Goal: Information Seeking & Learning: Check status

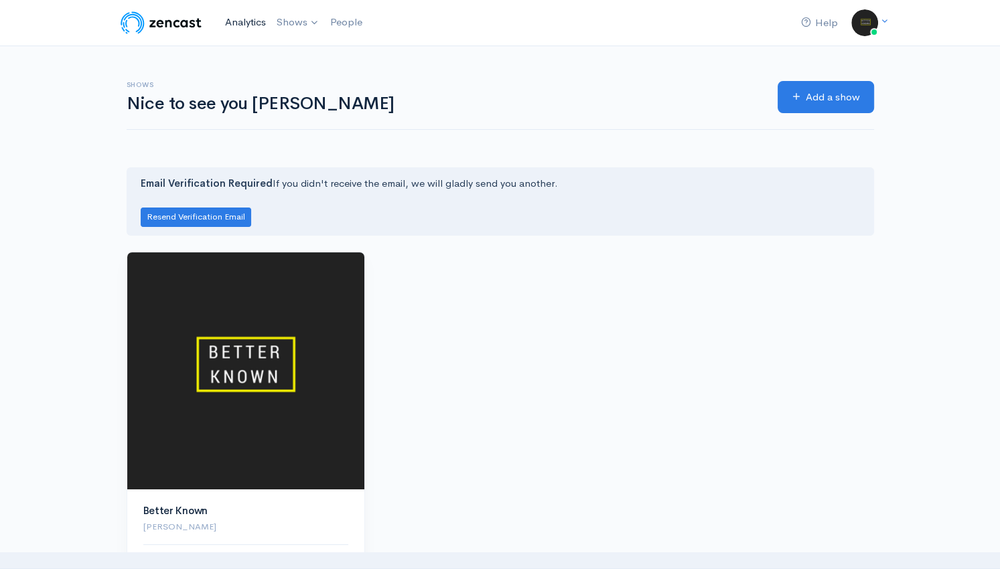
click at [250, 19] on link "Analytics" at bounding box center [246, 22] width 52 height 29
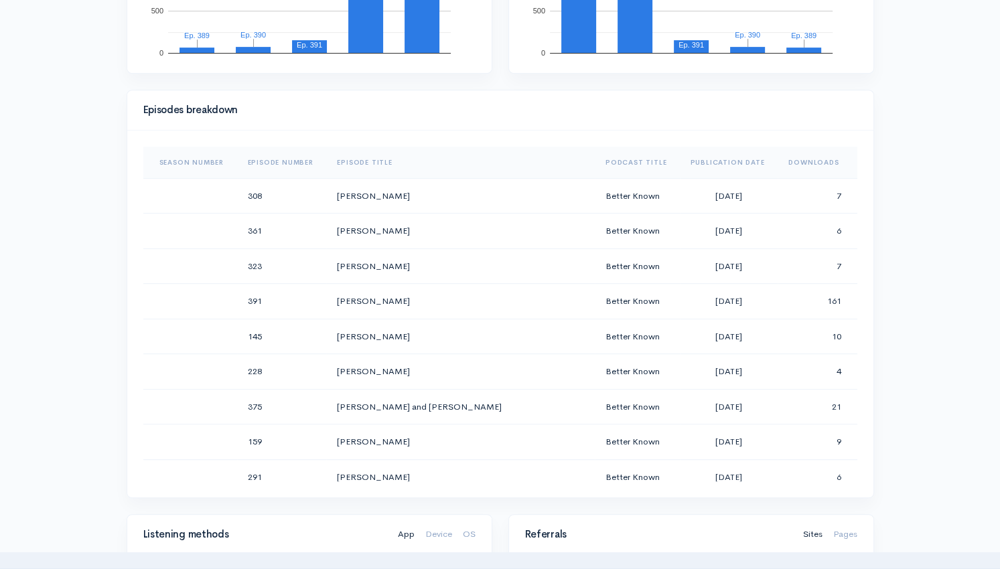
scroll to position [591, 0]
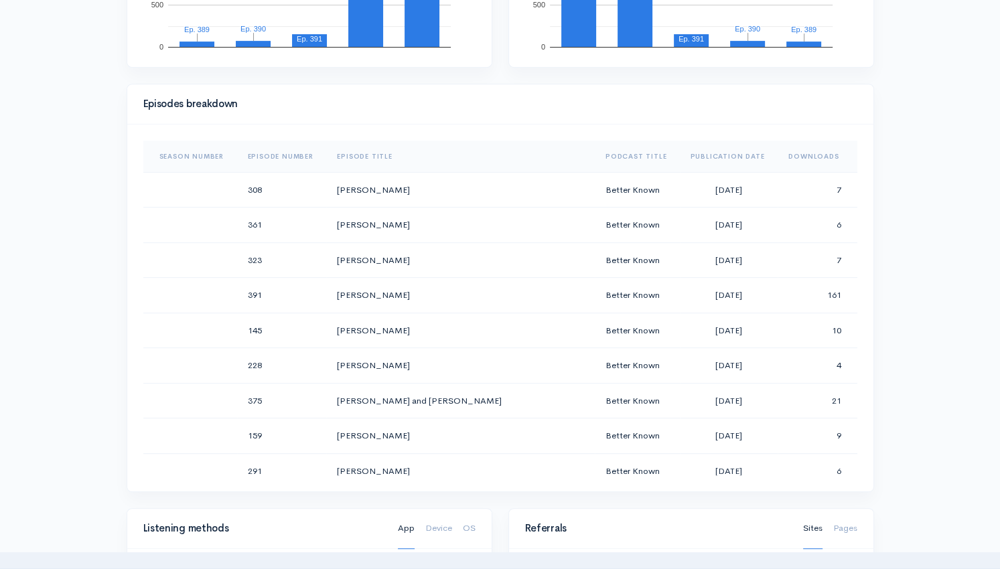
click at [779, 156] on th "Downloads" at bounding box center [816, 157] width 79 height 32
click at [779, 156] on th "Downloads" at bounding box center [813, 157] width 88 height 32
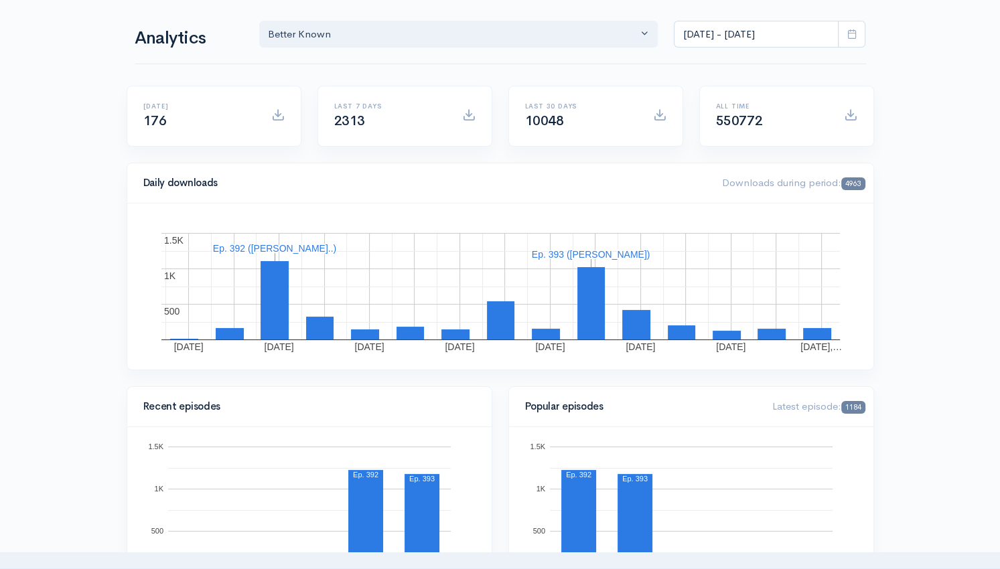
scroll to position [0, 0]
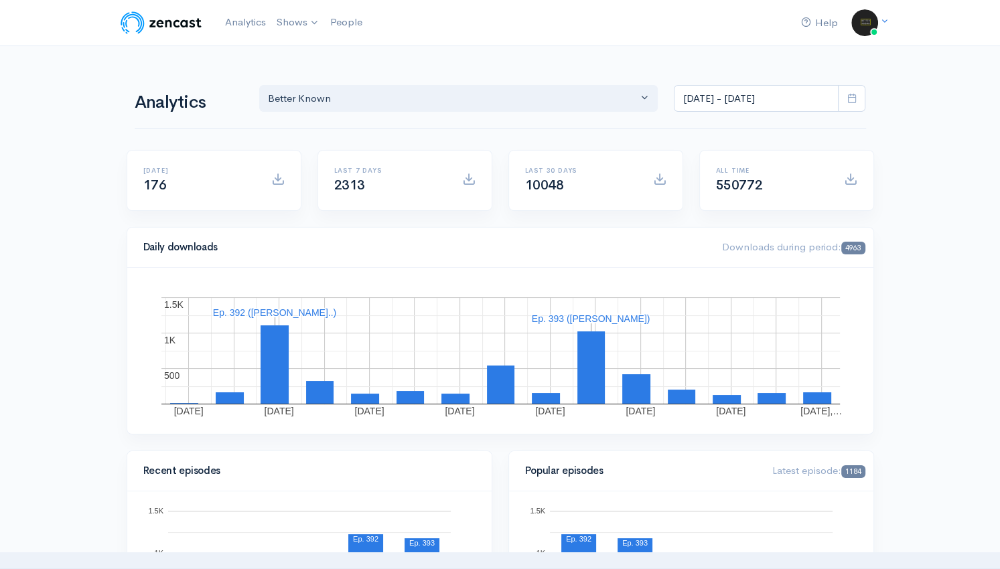
click at [852, 100] on icon at bounding box center [851, 98] width 10 height 10
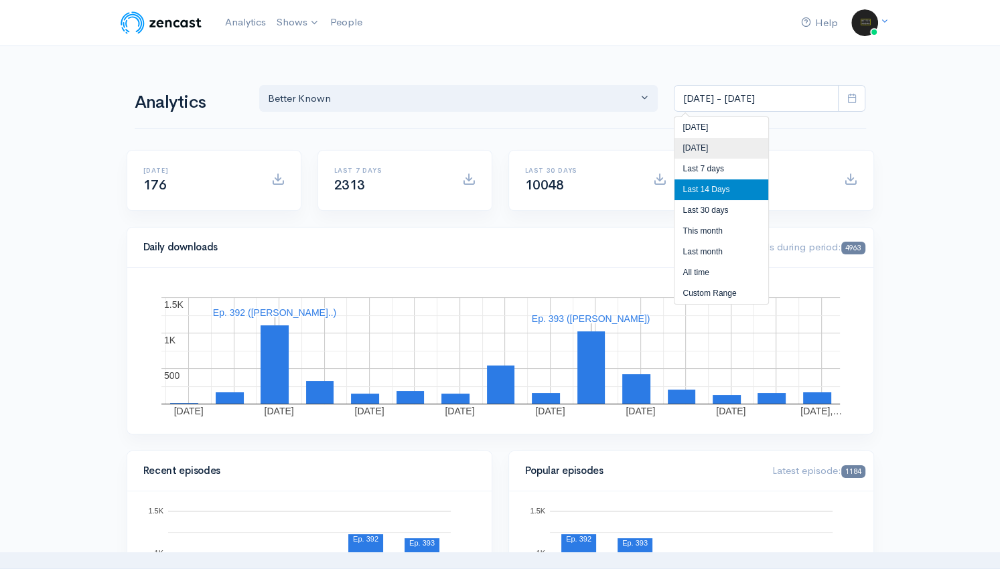
click at [715, 149] on li "[DATE]" at bounding box center [721, 148] width 94 height 21
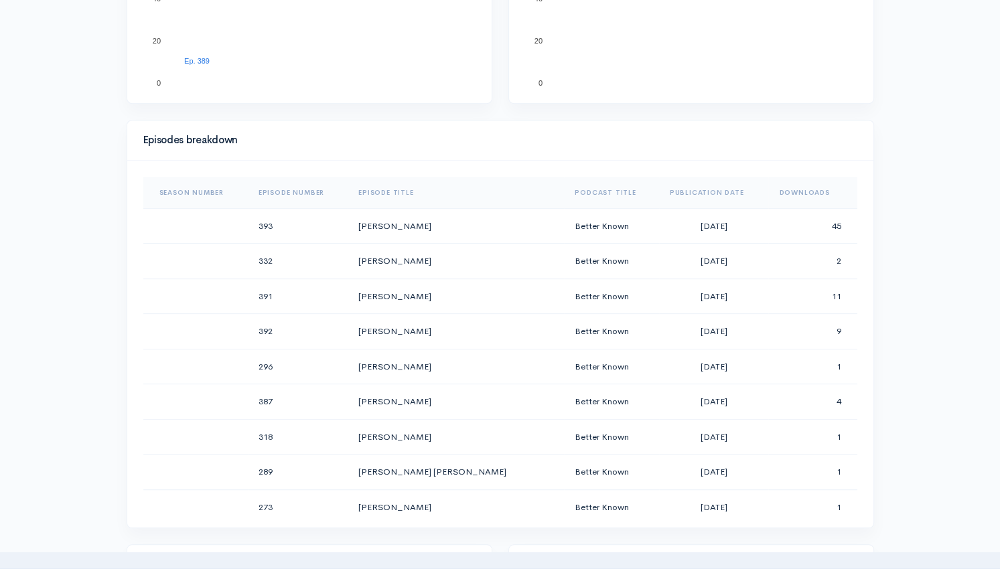
scroll to position [552, 0]
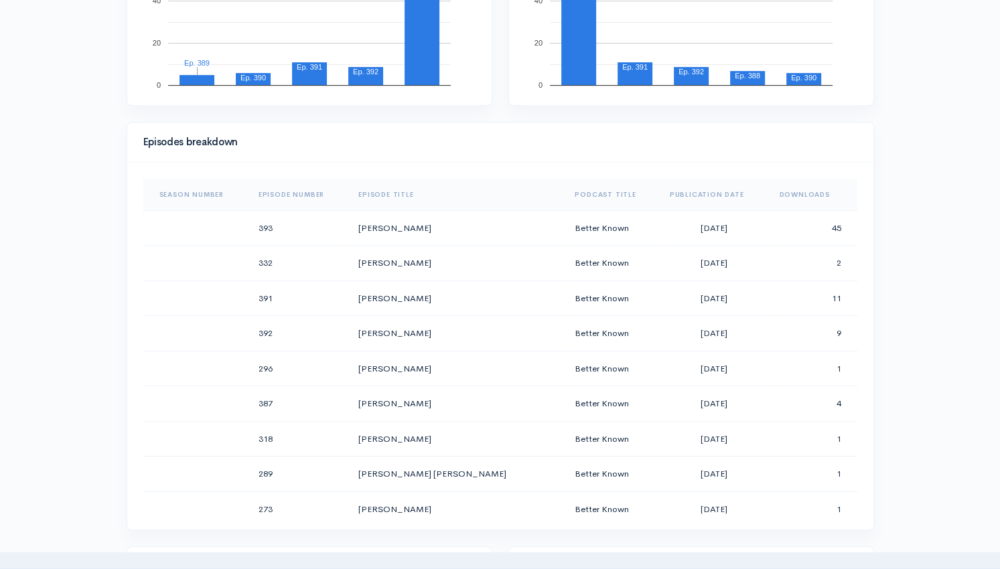
click at [804, 192] on th "Downloads" at bounding box center [812, 195] width 88 height 32
click at [820, 192] on span "Sort column" at bounding box center [825, 194] width 10 height 9
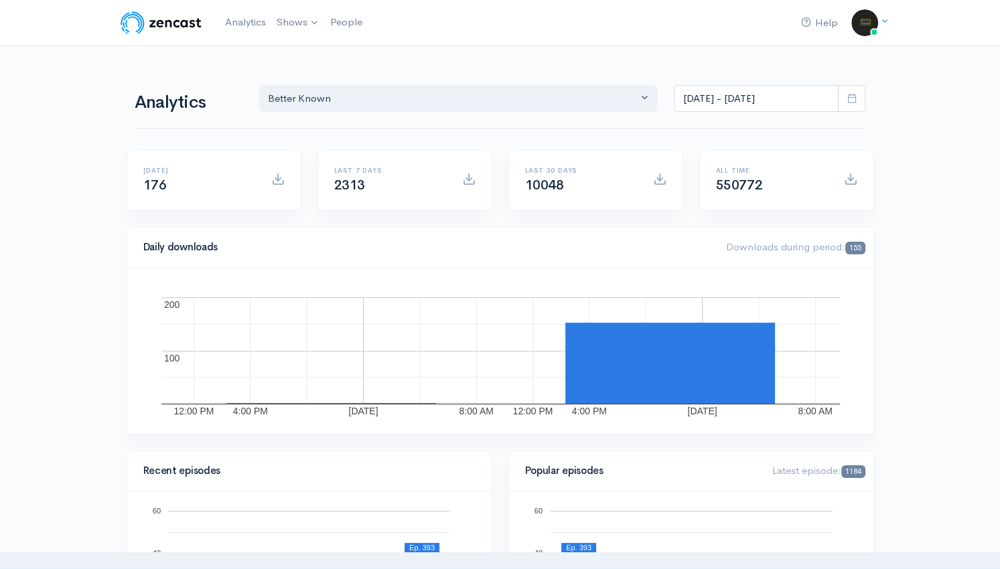
click at [850, 102] on icon at bounding box center [851, 98] width 10 height 10
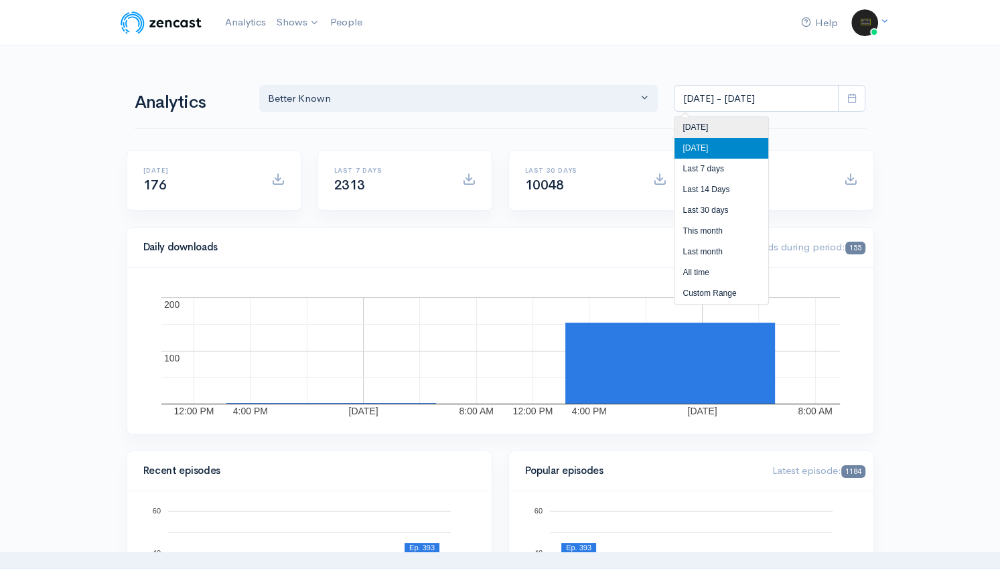
click at [727, 123] on li "[DATE]" at bounding box center [721, 127] width 94 height 21
type input "[DATE] - [DATE]"
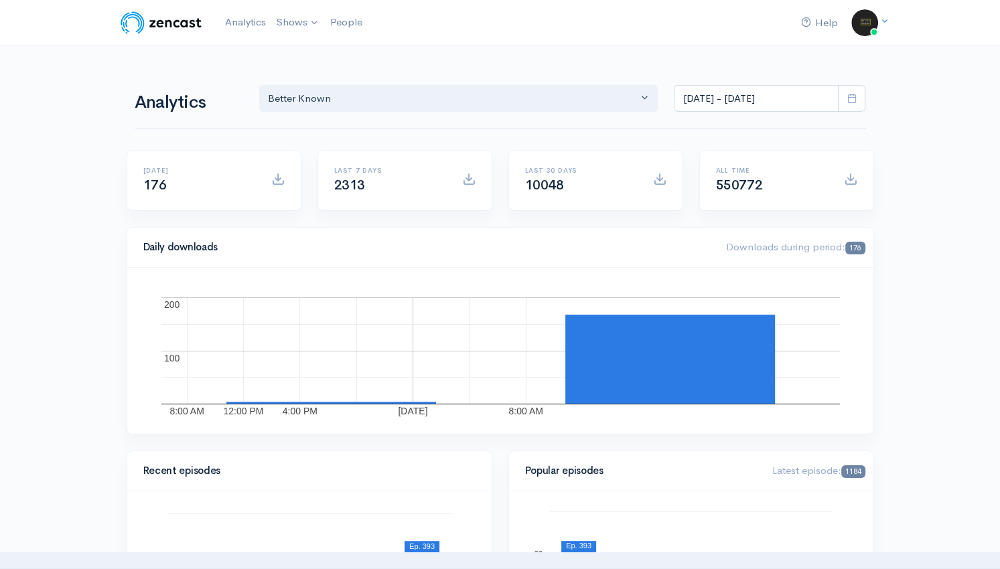
scroll to position [498, 0]
